Goal: Task Accomplishment & Management: Use online tool/utility

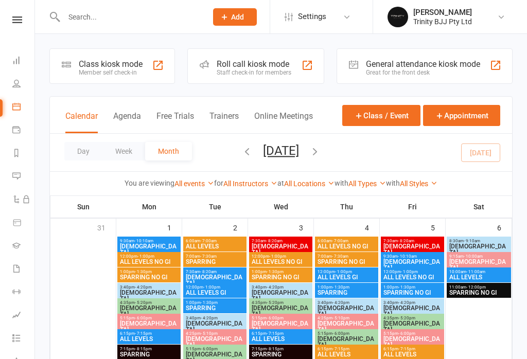
click at [133, 64] on div "Class kiosk mode" at bounding box center [111, 64] width 64 height 10
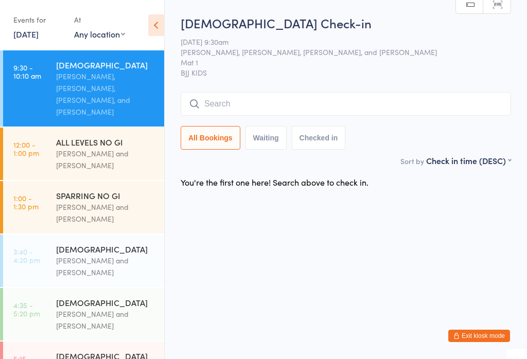
click at [222, 101] on input "search" at bounding box center [346, 104] width 330 height 24
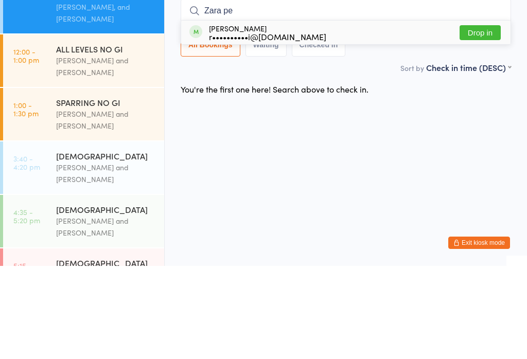
type input "Zara pe"
click at [249, 117] on div "[PERSON_NAME] r••••••••••i@[DOMAIN_NAME]" at bounding box center [267, 125] width 117 height 16
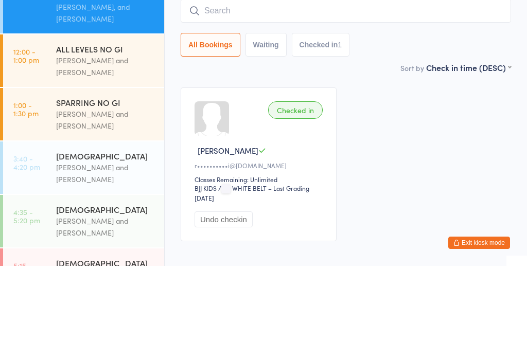
click at [297, 194] on div "Checked in" at bounding box center [295, 202] width 55 height 17
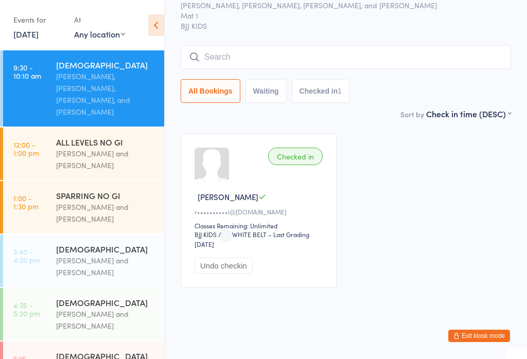
click at [74, 148] on div "[PERSON_NAME] and [PERSON_NAME]" at bounding box center [105, 160] width 99 height 24
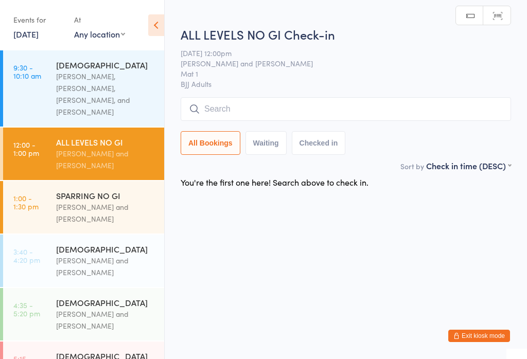
click at [76, 87] on div "[PERSON_NAME], [PERSON_NAME], [PERSON_NAME], and [PERSON_NAME]" at bounding box center [105, 93] width 99 height 47
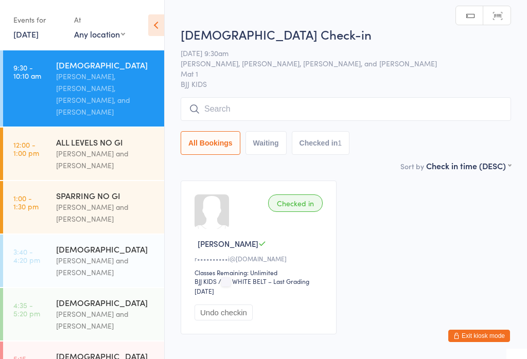
click at [222, 110] on input "search" at bounding box center [346, 109] width 330 height 24
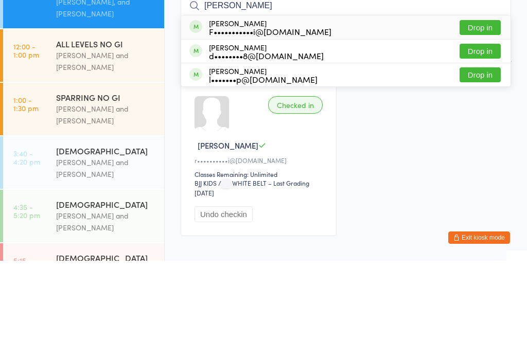
type input "[PERSON_NAME]"
click at [487, 118] on button "Drop in" at bounding box center [479, 125] width 41 height 15
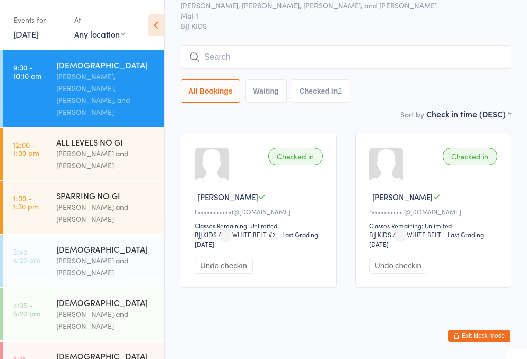
click at [228, 47] on input "search" at bounding box center [346, 57] width 330 height 24
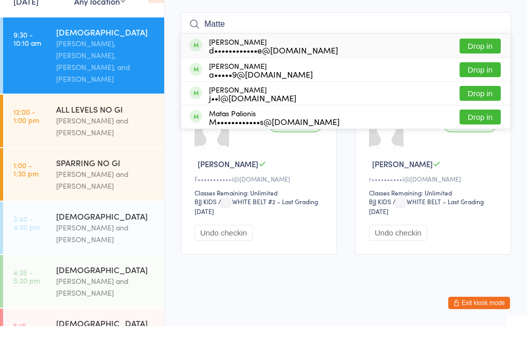
type input "Matte"
click at [480, 71] on button "Drop in" at bounding box center [479, 78] width 41 height 15
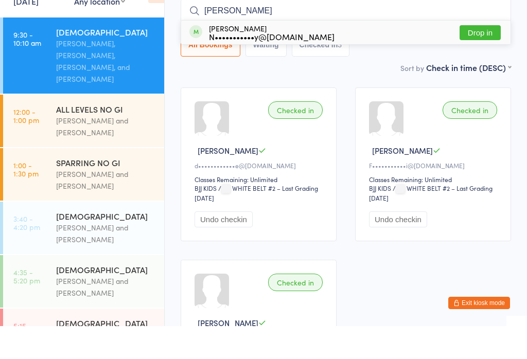
type input "[PERSON_NAME]"
click at [476, 58] on button "Drop in" at bounding box center [479, 65] width 41 height 15
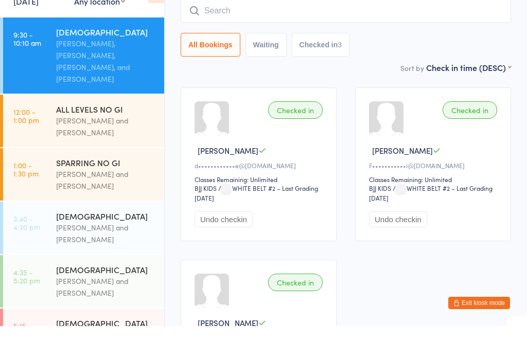
scroll to position [93, 0]
